Goal: Information Seeking & Learning: Learn about a topic

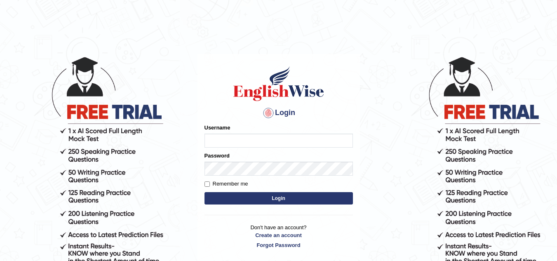
click at [214, 138] on input "Username" at bounding box center [278, 141] width 148 height 14
type input "Kirti_India"
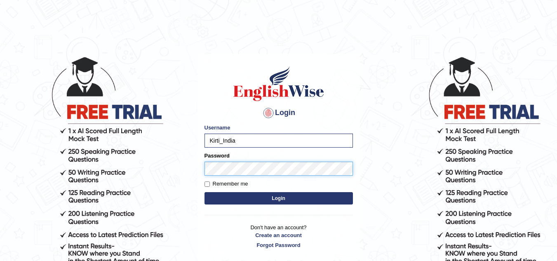
click at [204, 192] on button "Login" at bounding box center [278, 198] width 148 height 12
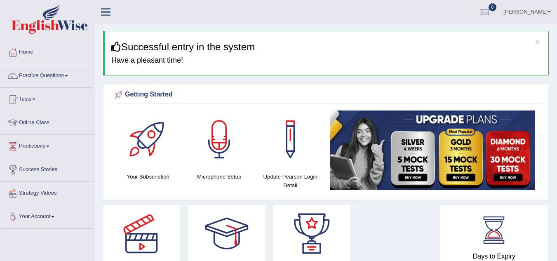
click at [68, 75] on span at bounding box center [66, 76] width 3 height 2
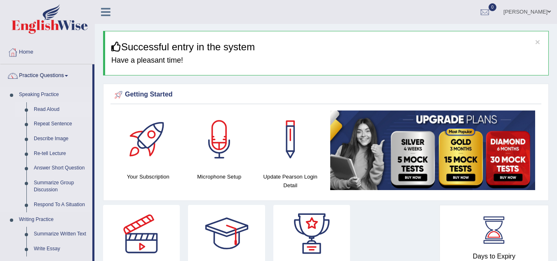
click at [56, 110] on link "Read Aloud" at bounding box center [61, 109] width 62 height 15
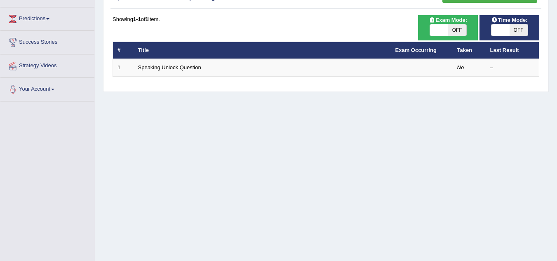
scroll to position [48, 0]
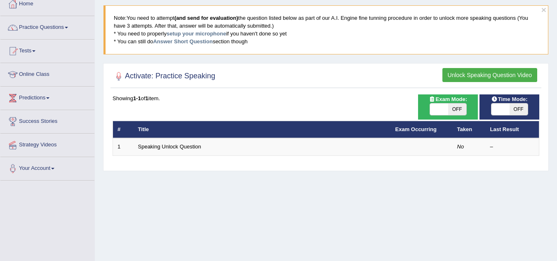
click at [500, 74] on button "Unlock Speaking Question Video" at bounding box center [489, 75] width 95 height 14
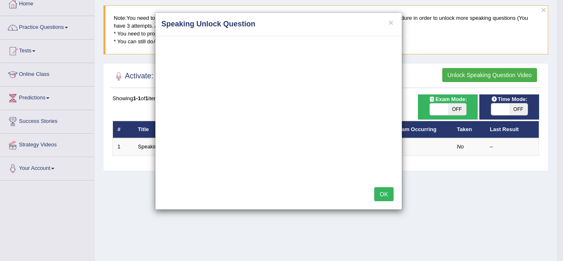
click at [387, 194] on button "OK" at bounding box center [383, 194] width 19 height 14
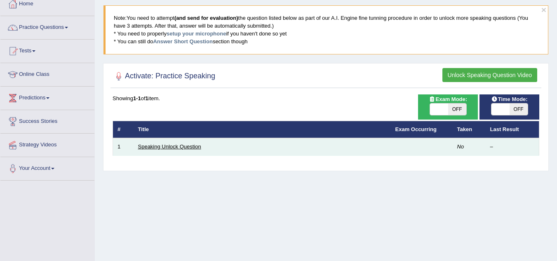
click at [191, 145] on link "Speaking Unlock Question" at bounding box center [169, 146] width 63 height 6
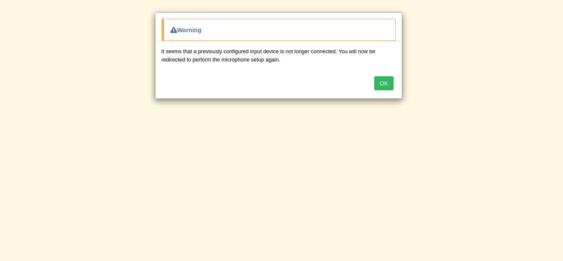
click at [380, 82] on button "OK" at bounding box center [383, 83] width 19 height 14
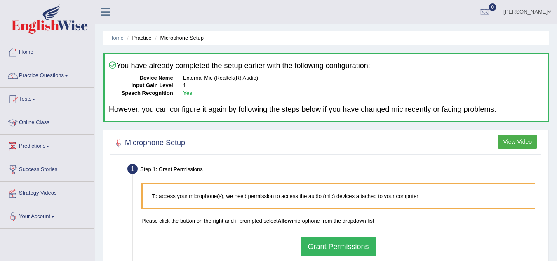
click at [350, 247] on button "Grant Permissions" at bounding box center [337, 246] width 75 height 19
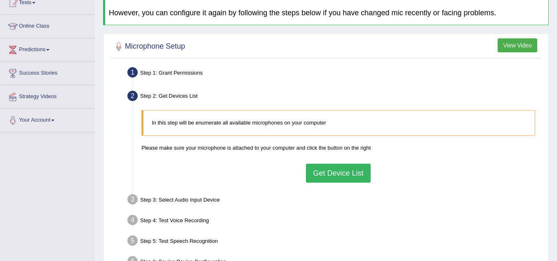
scroll to position [124, 0]
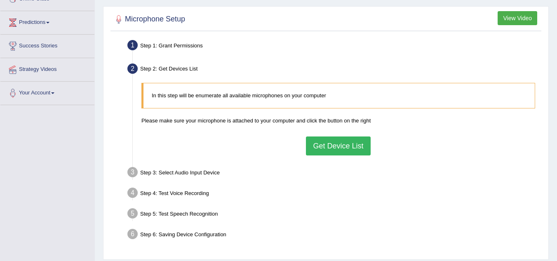
click at [337, 142] on button "Get Device List" at bounding box center [338, 145] width 64 height 19
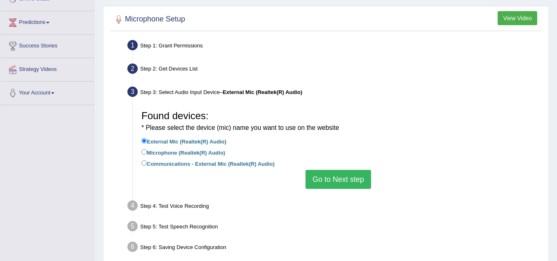
click at [335, 178] on button "Go to Next step" at bounding box center [338, 179] width 66 height 19
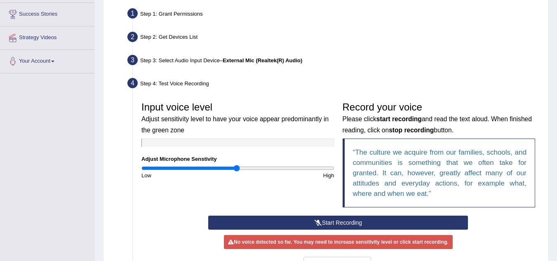
scroll to position [165, 0]
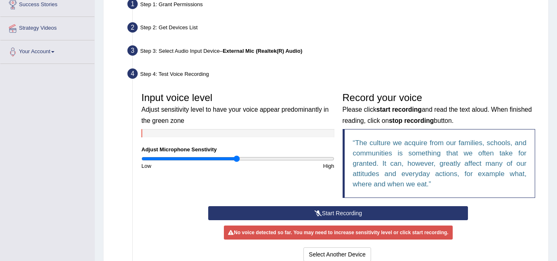
click at [345, 211] on button "Start Recording" at bounding box center [338, 213] width 260 height 14
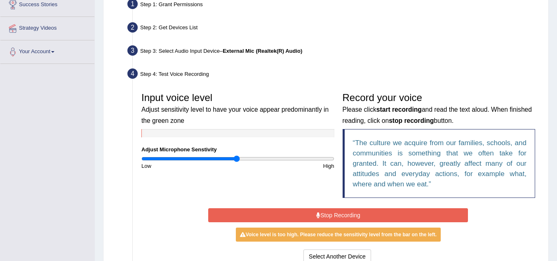
click at [377, 213] on button "Stop Recording" at bounding box center [338, 215] width 260 height 14
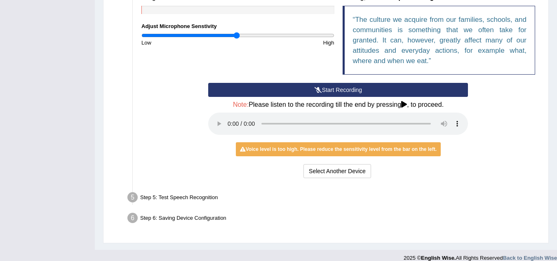
scroll to position [288, 0]
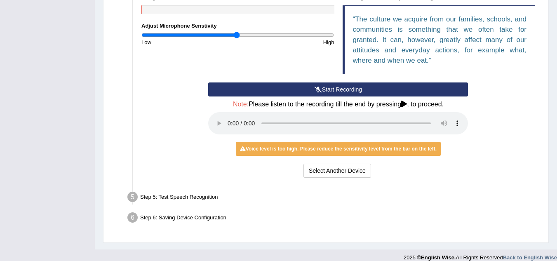
click at [304, 151] on div "Voice level is too high. Please reduce the sensitivity level from the bar on th…" at bounding box center [338, 149] width 205 height 14
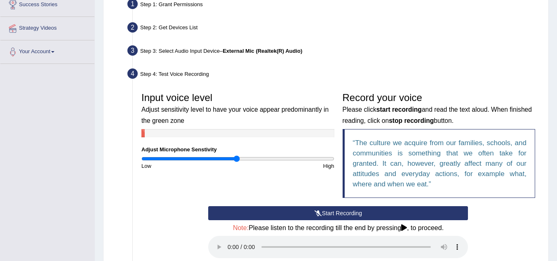
scroll to position [206, 0]
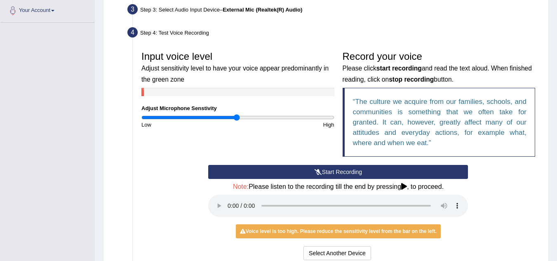
click at [337, 171] on button "Start Recording" at bounding box center [338, 172] width 260 height 14
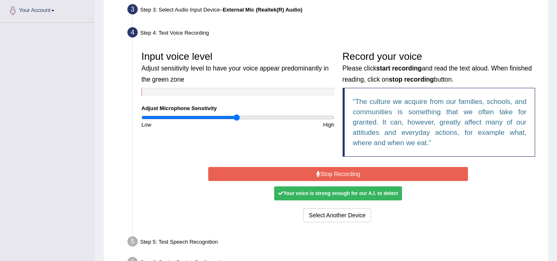
click at [337, 173] on button "Stop Recording" at bounding box center [338, 174] width 260 height 14
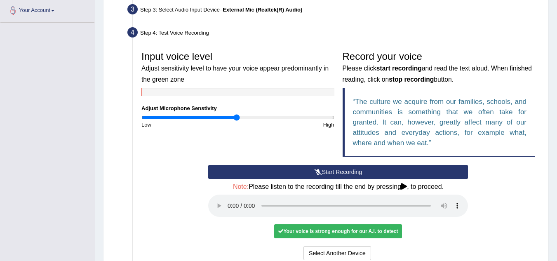
click at [332, 230] on div "Your voice is strong enough for our A.I. to detect" at bounding box center [338, 231] width 128 height 14
click at [349, 170] on button "Start Recording" at bounding box center [338, 172] width 260 height 14
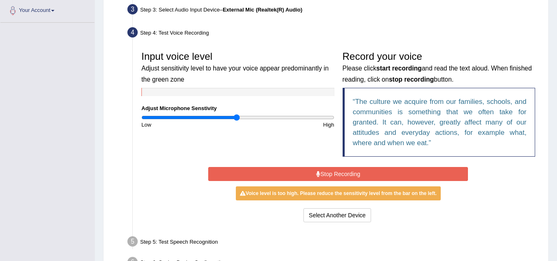
click at [342, 173] on button "Stop Recording" at bounding box center [338, 174] width 260 height 14
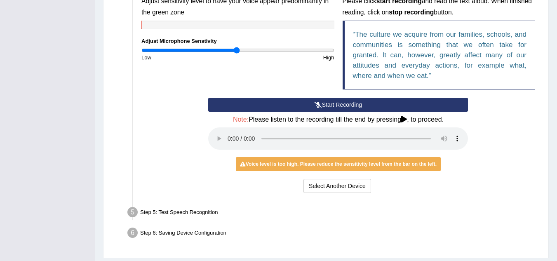
scroll to position [288, 0]
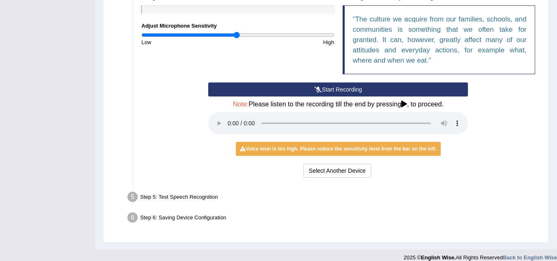
click at [333, 89] on button "Start Recording" at bounding box center [338, 89] width 260 height 14
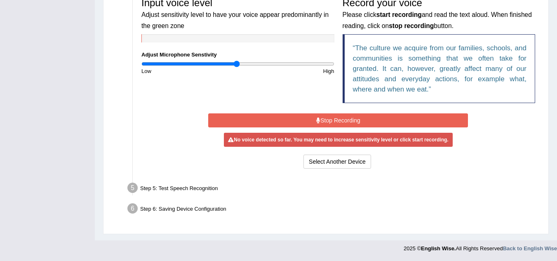
scroll to position [260, 0]
click at [163, 62] on input "range" at bounding box center [237, 64] width 193 height 7
click at [177, 65] on input "range" at bounding box center [237, 64] width 193 height 7
click at [199, 64] on input "range" at bounding box center [237, 64] width 193 height 7
click at [219, 65] on input "range" at bounding box center [237, 64] width 193 height 7
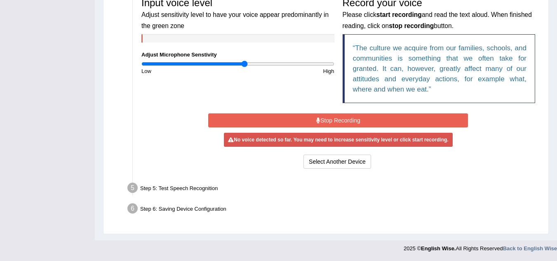
click at [244, 64] on input "range" at bounding box center [237, 64] width 193 height 7
click at [263, 66] on input "range" at bounding box center [237, 64] width 193 height 7
click at [178, 65] on input "range" at bounding box center [237, 64] width 193 height 7
click at [186, 63] on input "range" at bounding box center [237, 64] width 193 height 7
click at [169, 63] on input "range" at bounding box center [237, 64] width 193 height 7
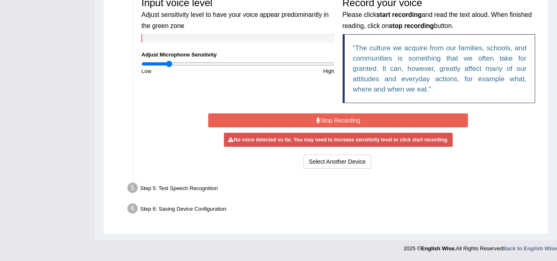
click at [339, 119] on button "Stop Recording" at bounding box center [338, 120] width 260 height 14
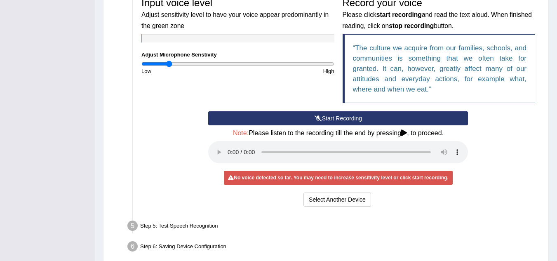
click at [352, 114] on button "Start Recording" at bounding box center [338, 118] width 260 height 14
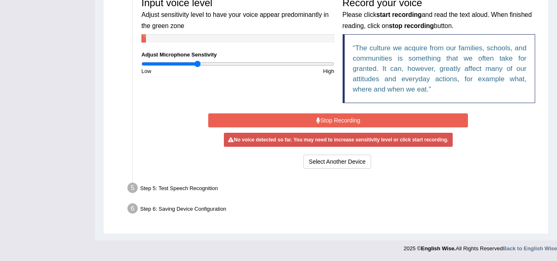
drag, startPoint x: 170, startPoint y: 62, endPoint x: 197, endPoint y: 61, distance: 27.2
click at [197, 61] on input "range" at bounding box center [237, 64] width 193 height 7
drag, startPoint x: 198, startPoint y: 62, endPoint x: 214, endPoint y: 64, distance: 16.6
click at [214, 64] on input "range" at bounding box center [237, 64] width 193 height 7
click at [356, 116] on button "Stop Recording" at bounding box center [338, 120] width 260 height 14
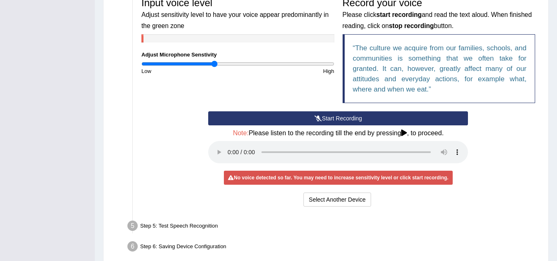
click at [356, 116] on button "Start Recording" at bounding box center [338, 118] width 260 height 14
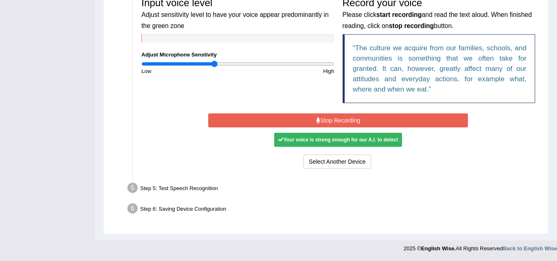
click at [342, 123] on button "Stop Recording" at bounding box center [338, 120] width 260 height 14
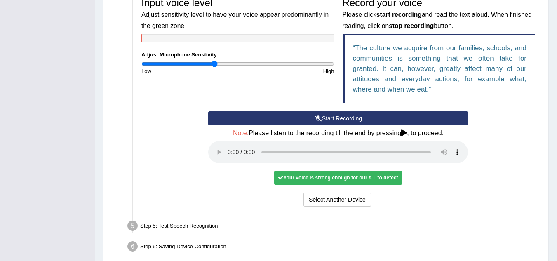
click at [335, 180] on div "Your voice is strong enough for our A.I. to detect" at bounding box center [338, 178] width 128 height 14
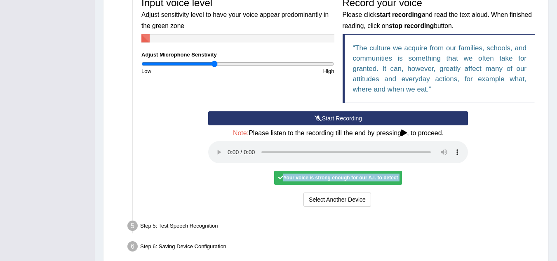
click at [336, 180] on div "Your voice is strong enough for our A.I. to detect" at bounding box center [338, 178] width 128 height 14
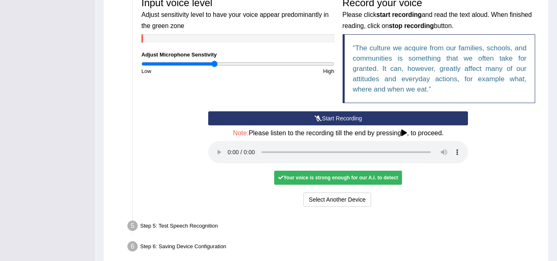
click at [384, 217] on ul "Step 1: Grant Permissions To access your microphone(s), we need permission to a…" at bounding box center [325, 79] width 426 height 355
click at [343, 200] on button "Select Another Device" at bounding box center [337, 199] width 68 height 14
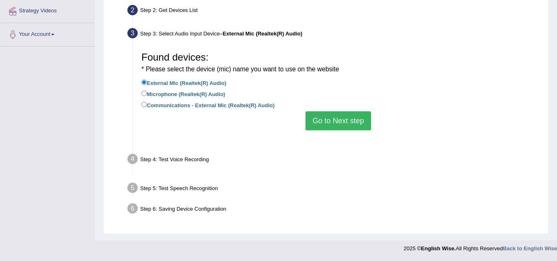
scroll to position [172, 0]
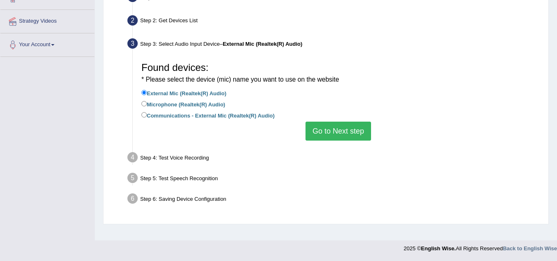
click at [339, 133] on button "Go to Next step" at bounding box center [338, 131] width 66 height 19
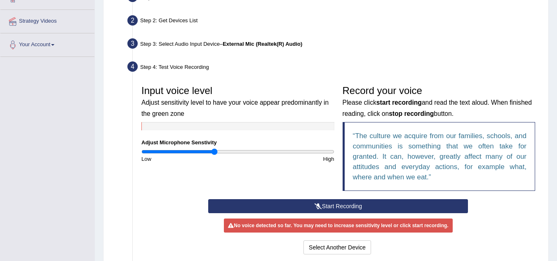
click at [354, 205] on button "Start Recording" at bounding box center [338, 206] width 260 height 14
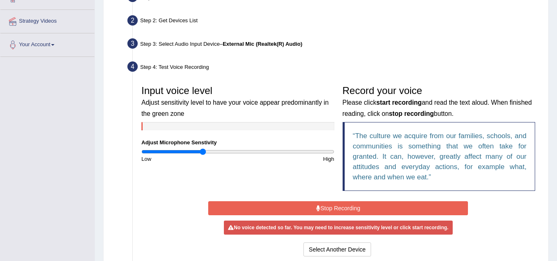
type input "0.64"
click at [204, 151] on input "range" at bounding box center [237, 151] width 193 height 7
click at [357, 206] on button "Stop Recording" at bounding box center [338, 208] width 260 height 14
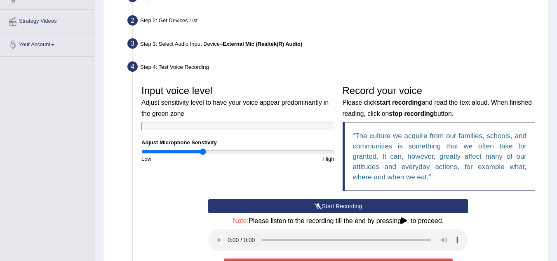
click at [357, 206] on button "Start Recording" at bounding box center [338, 206] width 260 height 14
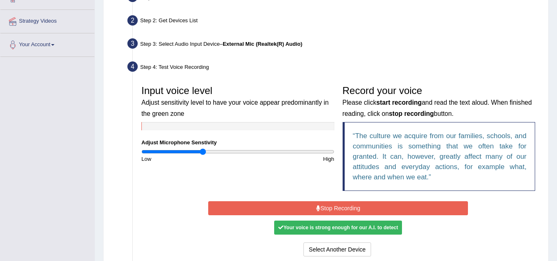
click at [335, 208] on button "Stop Recording" at bounding box center [338, 208] width 260 height 14
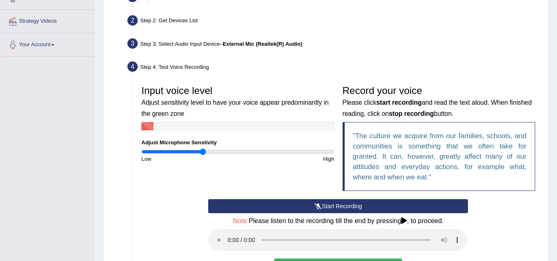
click at [335, 208] on button "Start Recording" at bounding box center [338, 206] width 260 height 14
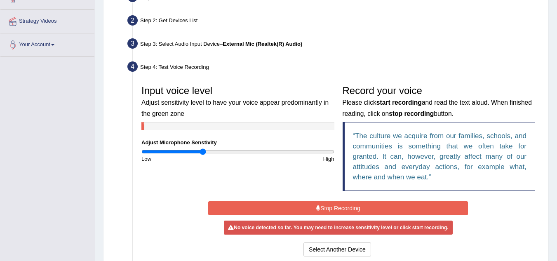
click at [335, 208] on button "Stop Recording" at bounding box center [338, 208] width 260 height 14
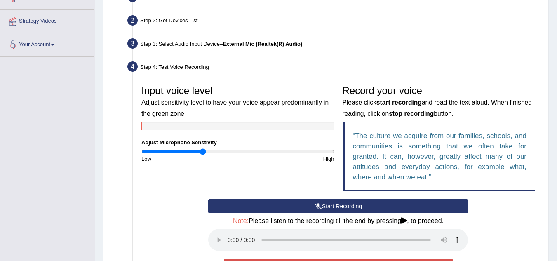
click at [335, 208] on button "Start Recording" at bounding box center [338, 206] width 260 height 14
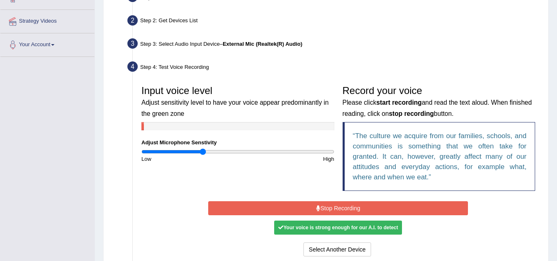
click at [372, 208] on button "Stop Recording" at bounding box center [338, 208] width 260 height 14
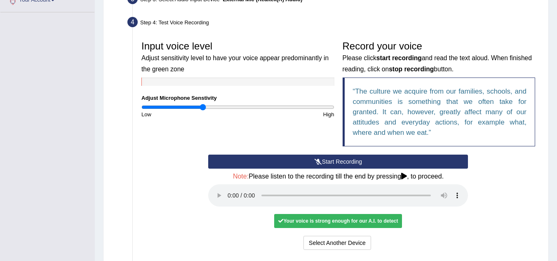
scroll to position [254, 0]
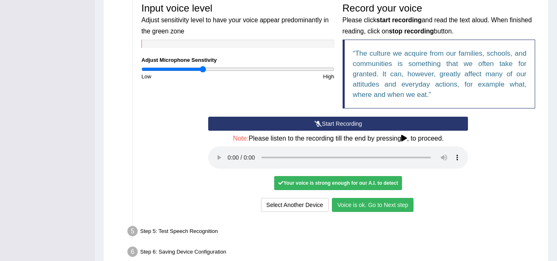
click at [378, 205] on button "Voice is ok. Go to Next step" at bounding box center [373, 205] width 82 height 14
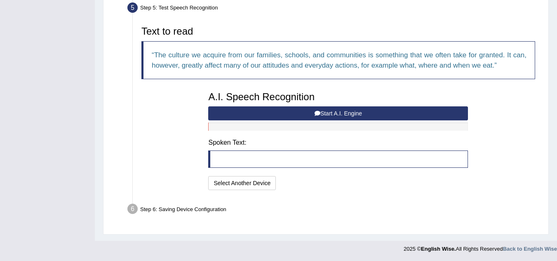
click at [329, 112] on button "Start A.I. Engine" at bounding box center [338, 113] width 260 height 14
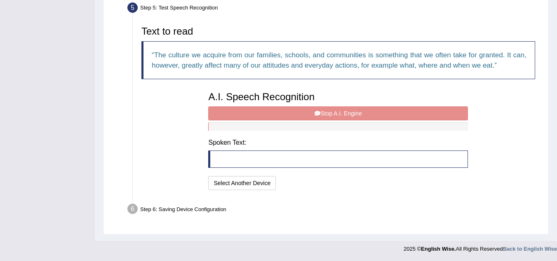
click at [330, 113] on div "A.I. Speech Recognition Start A.I. Engine Stop A.I. Engine Note: Please listen …" at bounding box center [338, 139] width 268 height 105
click at [321, 113] on div "A.I. Speech Recognition Start A.I. Engine Stop A.I. Engine Note: Please listen …" at bounding box center [338, 139] width 268 height 105
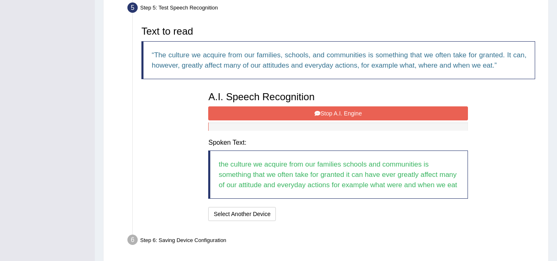
click at [340, 112] on button "Stop A.I. Engine" at bounding box center [338, 113] width 260 height 14
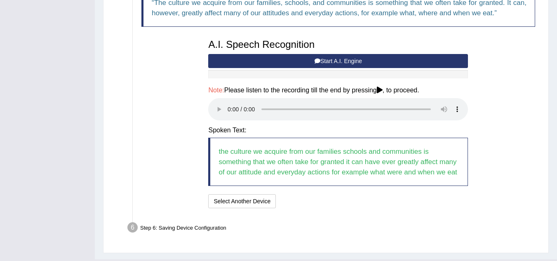
scroll to position [326, 0]
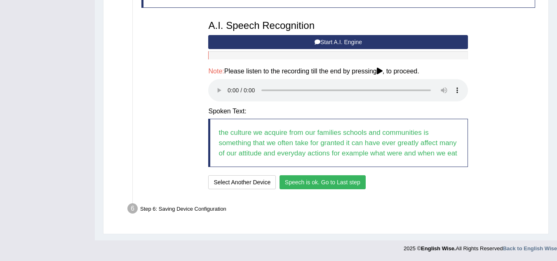
click at [317, 184] on button "Speech is ok. Go to Last step" at bounding box center [322, 182] width 86 height 14
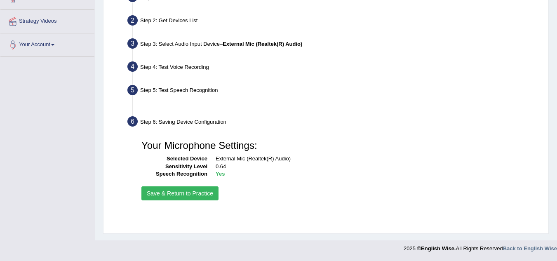
scroll to position [172, 0]
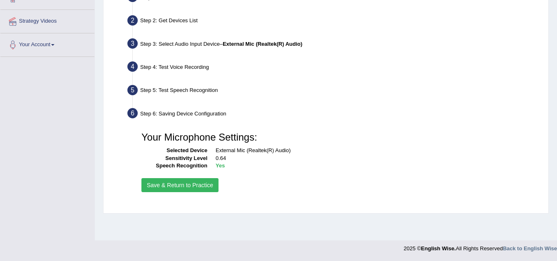
click at [192, 186] on button "Save & Return to Practice" at bounding box center [179, 185] width 77 height 14
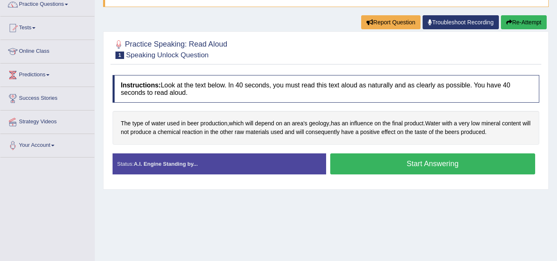
scroll to position [82, 0]
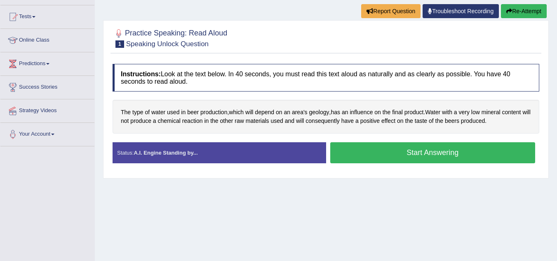
click at [418, 148] on button "Start Answering" at bounding box center [432, 152] width 205 height 21
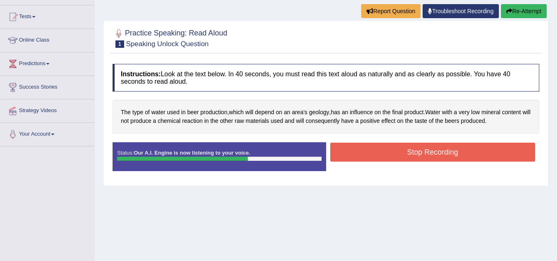
click at [433, 150] on button "Stop Recording" at bounding box center [432, 152] width 205 height 19
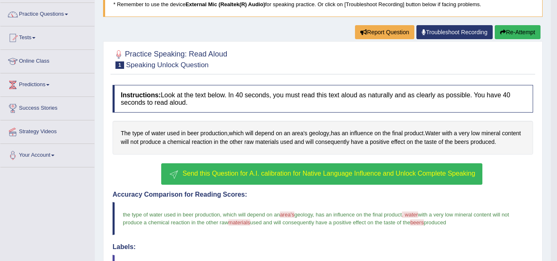
scroll to position [61, 0]
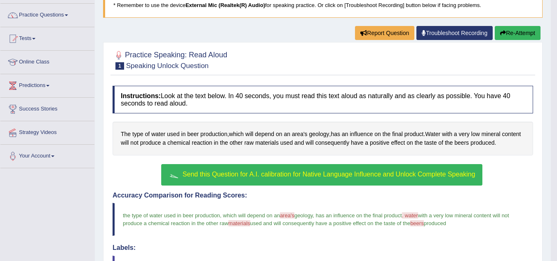
click at [346, 174] on span "Send this Question for A.I. calibration for Native Language Influence and Unloc…" at bounding box center [329, 174] width 293 height 7
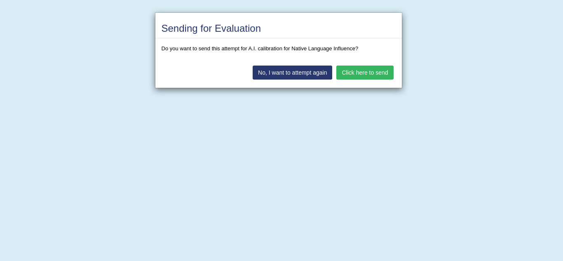
click at [371, 70] on button "Click here to send" at bounding box center [364, 73] width 57 height 14
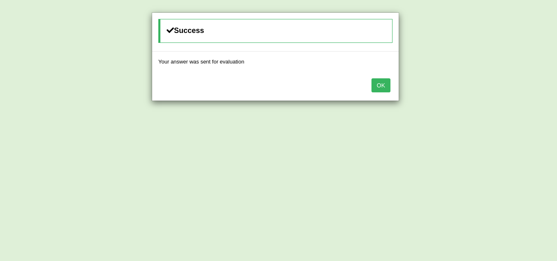
click at [378, 83] on button "OK" at bounding box center [380, 85] width 19 height 14
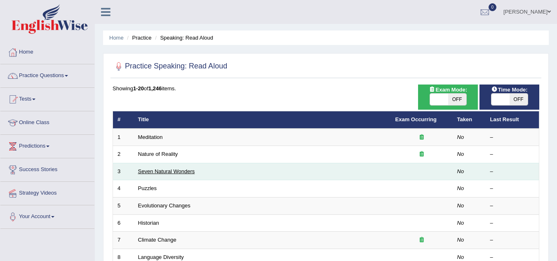
click at [177, 170] on link "Seven Natural Wonders" at bounding box center [166, 171] width 57 height 6
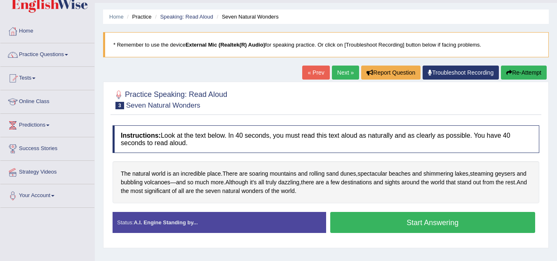
scroll to position [41, 0]
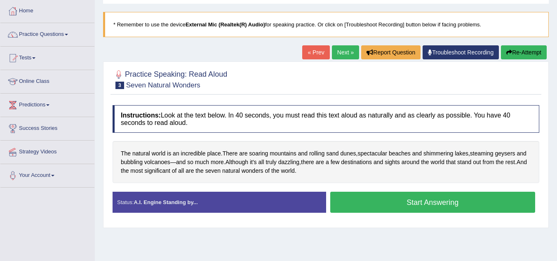
click at [443, 201] on button "Start Answering" at bounding box center [432, 202] width 205 height 21
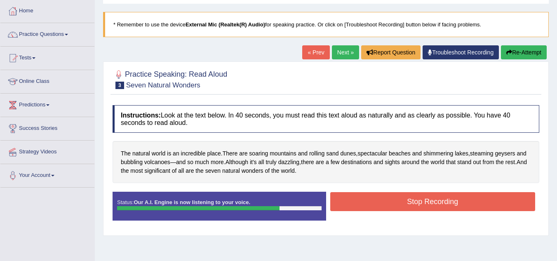
click at [393, 199] on button "Stop Recording" at bounding box center [432, 201] width 205 height 19
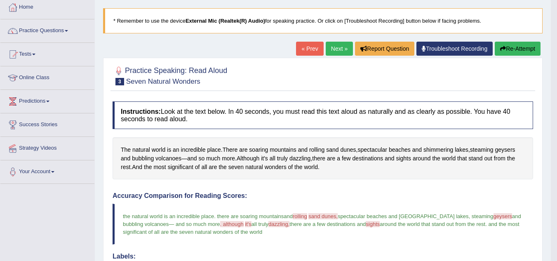
scroll to position [0, 0]
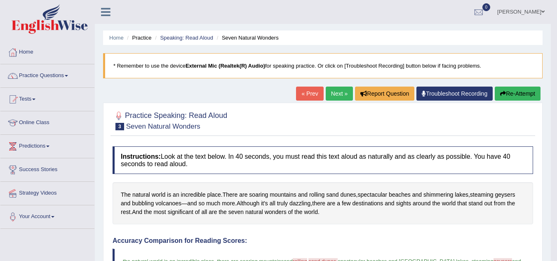
click at [333, 95] on link "Next »" at bounding box center [339, 94] width 27 height 14
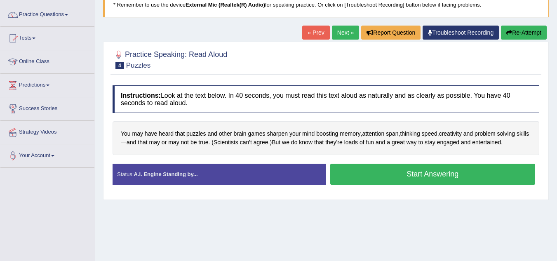
scroll to position [82, 0]
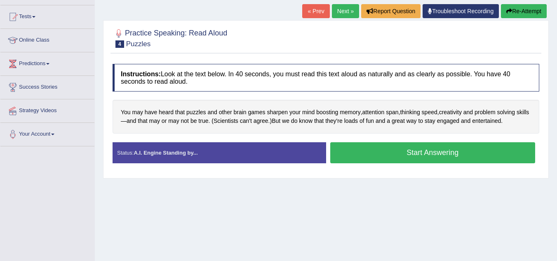
click at [397, 149] on button "Start Answering" at bounding box center [432, 152] width 205 height 21
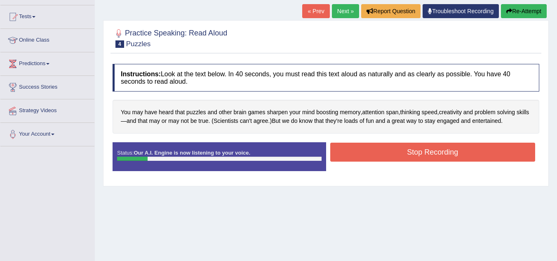
click at [421, 148] on button "Stop Recording" at bounding box center [432, 152] width 205 height 19
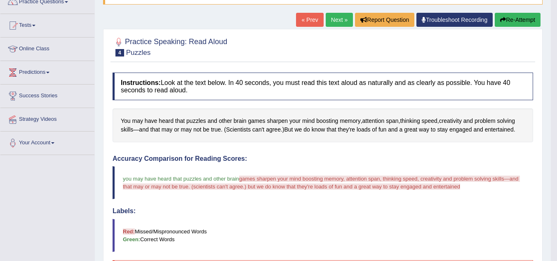
scroll to position [41, 0]
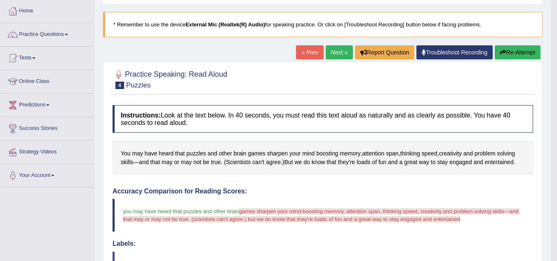
click at [517, 49] on button "Re-Attempt" at bounding box center [517, 52] width 46 height 14
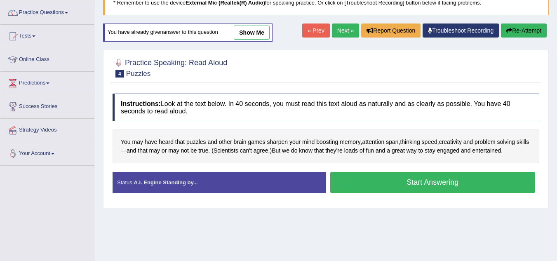
scroll to position [124, 0]
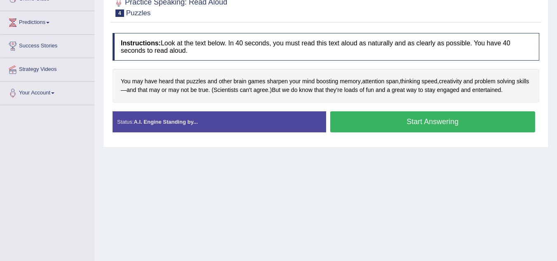
click at [443, 123] on button "Start Answering" at bounding box center [432, 121] width 205 height 21
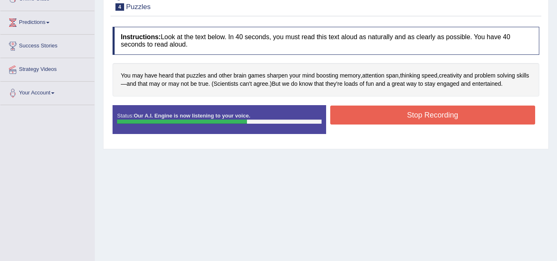
click at [438, 115] on button "Stop Recording" at bounding box center [432, 114] width 205 height 19
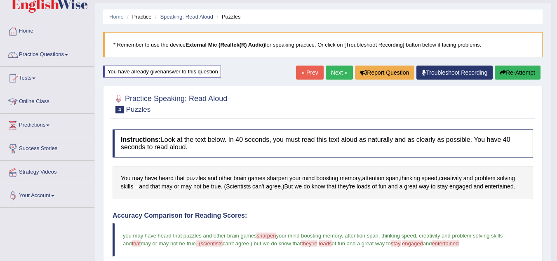
scroll to position [23, 0]
